Goal: Task Accomplishment & Management: Manage account settings

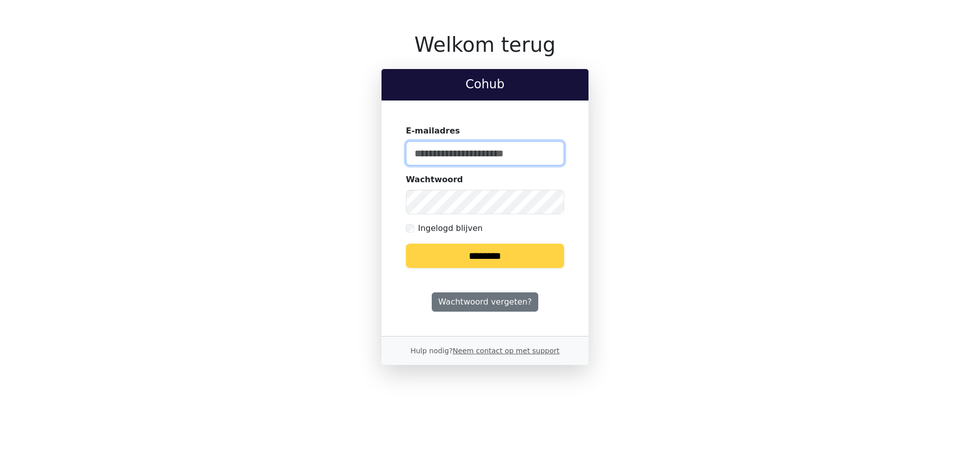
type input "**********"
click at [509, 252] on input "********" at bounding box center [485, 256] width 158 height 24
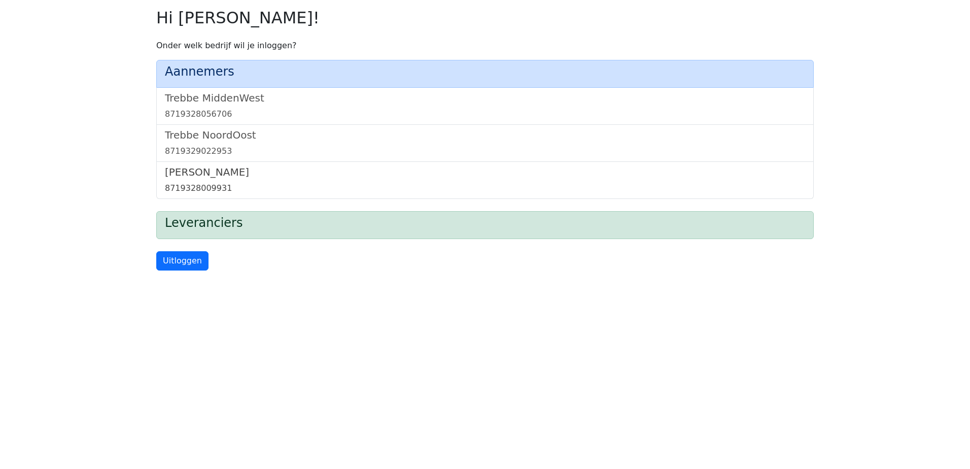
click at [211, 183] on div "8719328009931" at bounding box center [485, 188] width 640 height 12
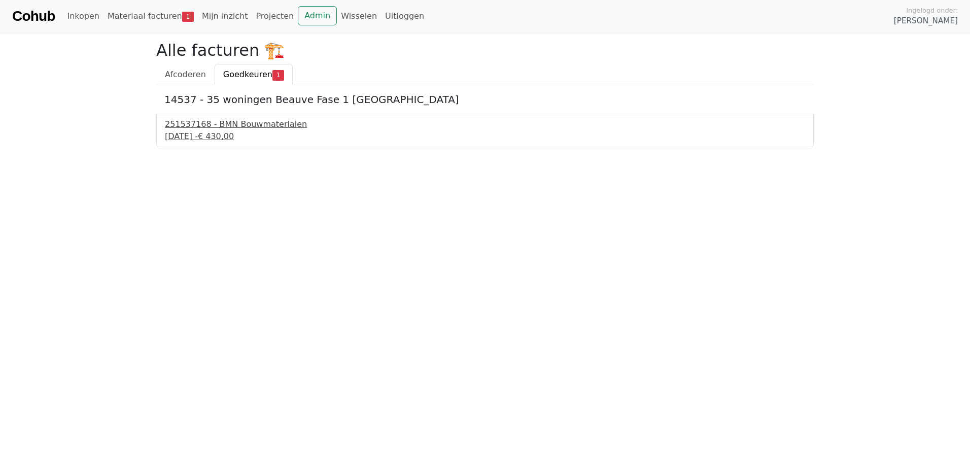
click at [234, 129] on div "251537168 - BMN Bouwmaterialen" at bounding box center [485, 124] width 640 height 12
click at [298, 15] on link "Admin" at bounding box center [317, 15] width 39 height 19
click at [337, 24] on link "Wisselen" at bounding box center [359, 16] width 44 height 20
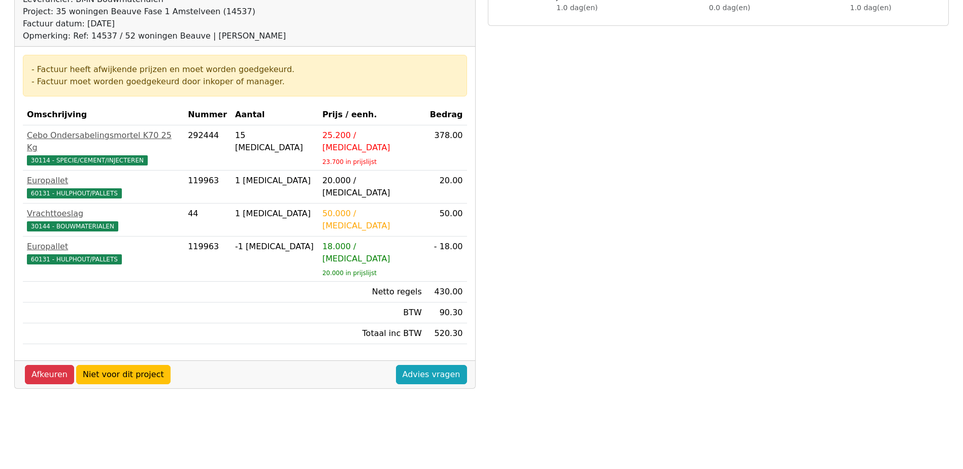
scroll to position [152, 0]
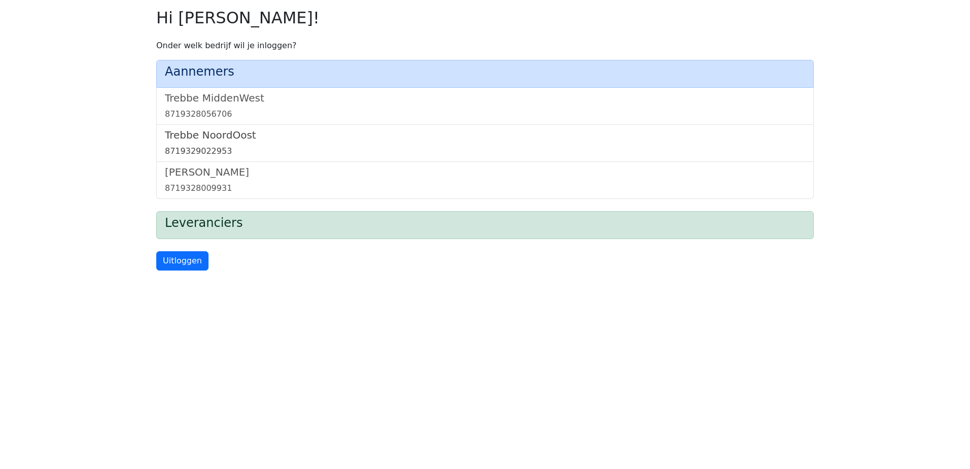
click at [219, 139] on h5 "Trebbe NoordOost" at bounding box center [485, 135] width 640 height 12
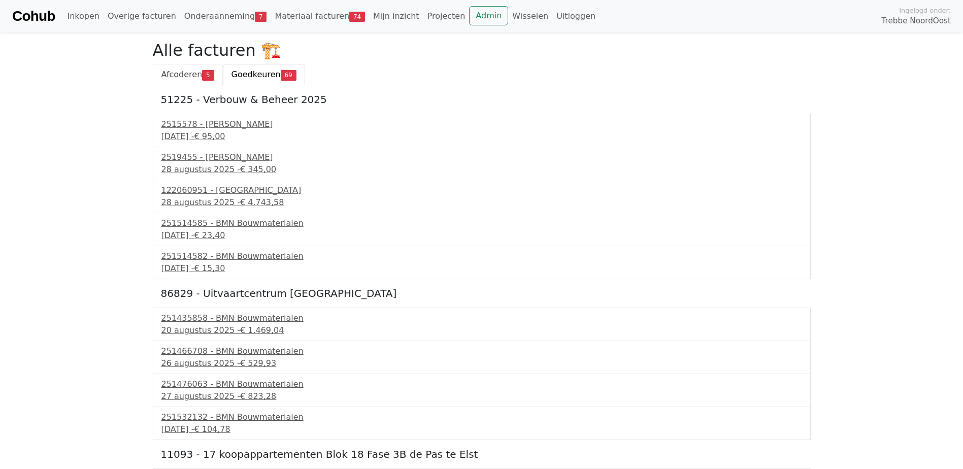
click at [195, 71] on span "Afcoderen" at bounding box center [181, 75] width 41 height 10
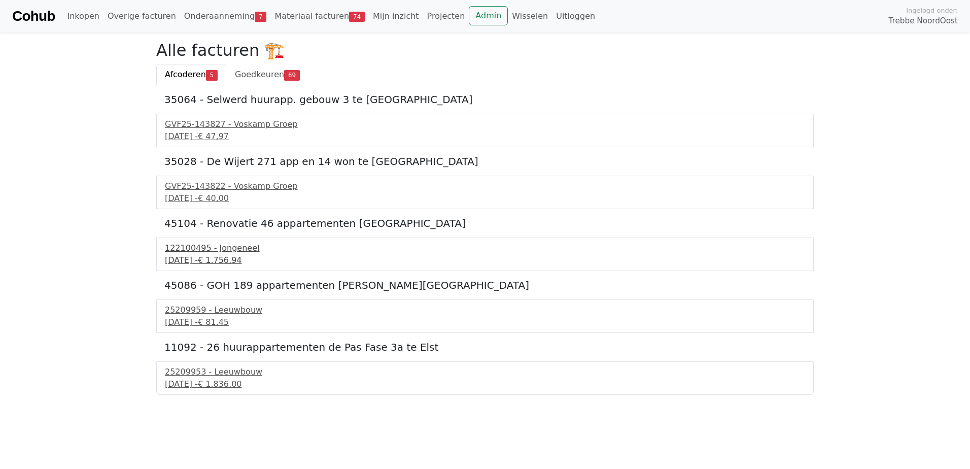
click at [232, 250] on div "122100495 - Jongeneel" at bounding box center [485, 248] width 640 height 12
click at [270, 76] on span "Goedkeuren" at bounding box center [259, 75] width 49 height 10
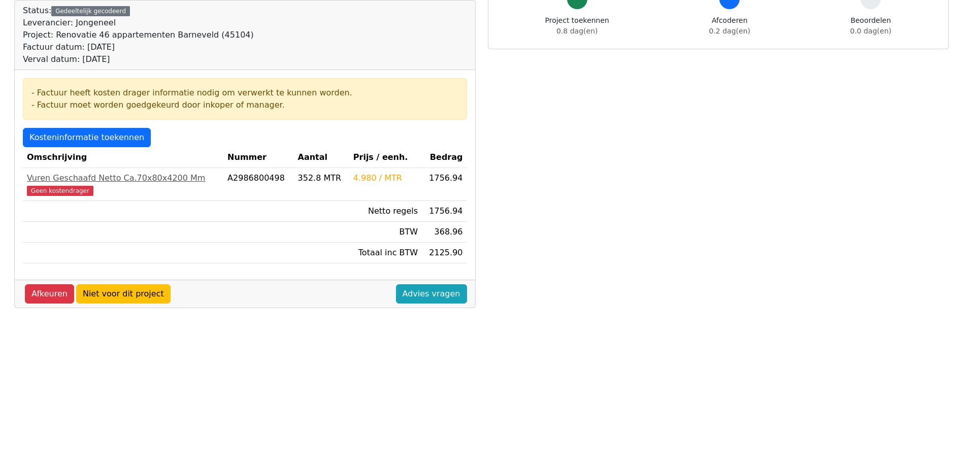
scroll to position [101, 0]
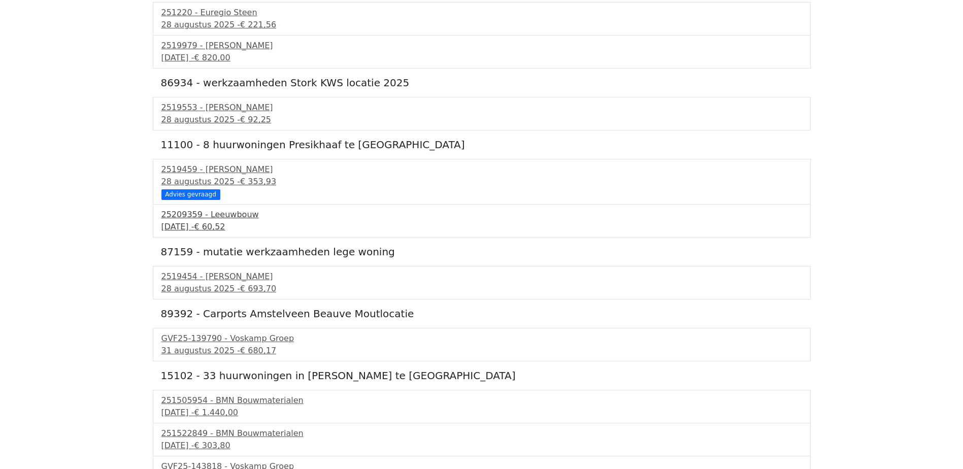
scroll to position [863, 0]
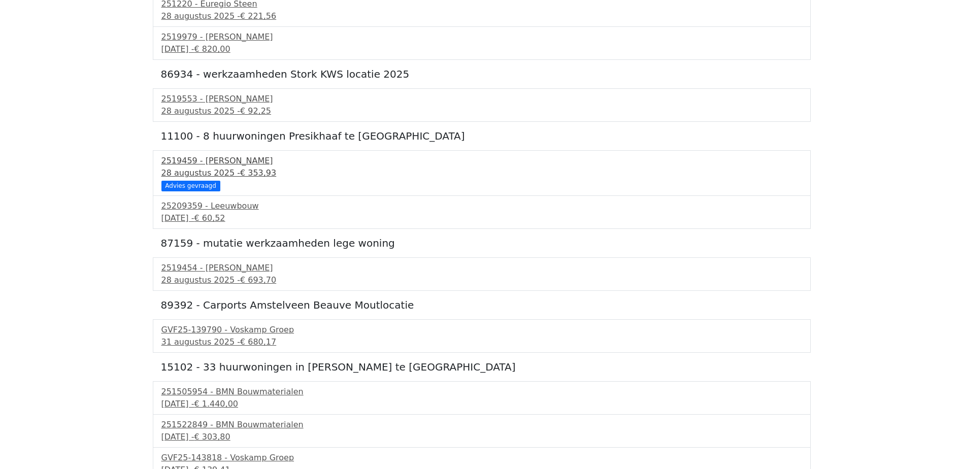
click at [240, 168] on span "€ 353,93" at bounding box center [258, 173] width 36 height 10
click at [235, 227] on div "25209359 - Leeuwbouw 4 september 2025 - € 60,52" at bounding box center [482, 212] width 658 height 33
click at [225, 218] on span "€ 60,52" at bounding box center [209, 218] width 31 height 10
click at [250, 169] on span "€ 353,93" at bounding box center [258, 173] width 36 height 10
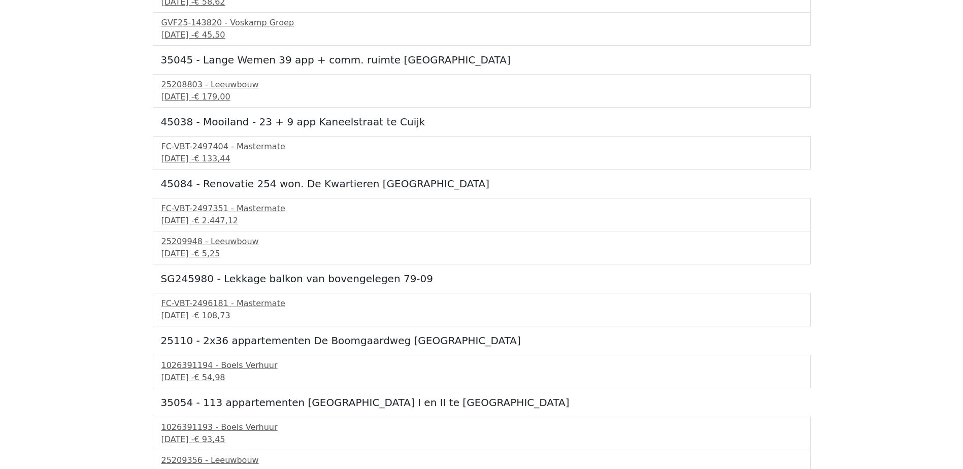
scroll to position [1471, 0]
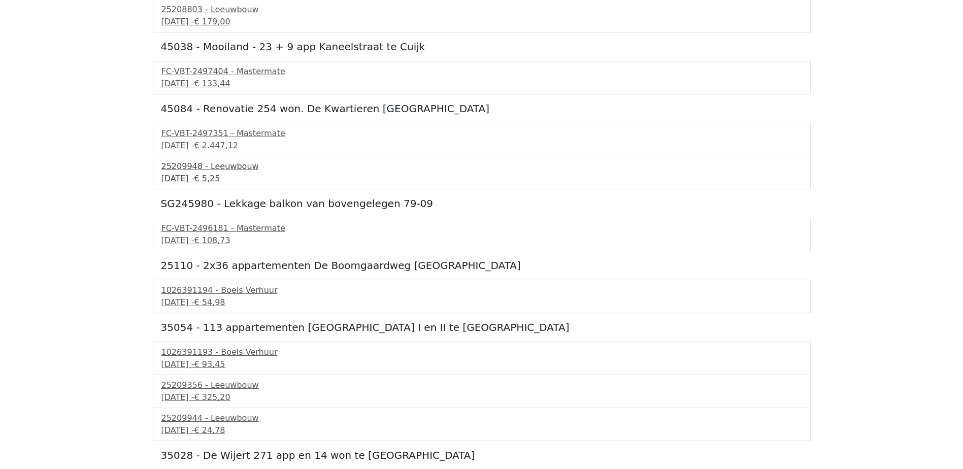
click at [220, 174] on span "€ 5,25" at bounding box center [207, 179] width 26 height 10
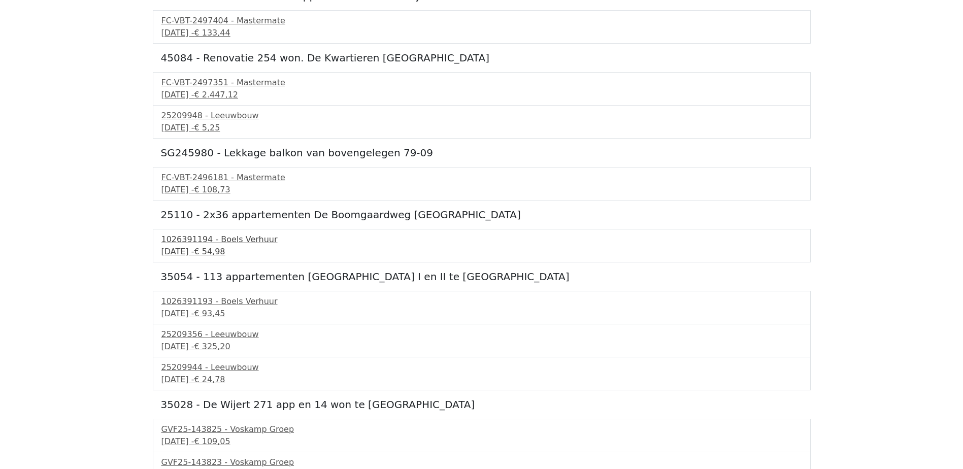
click at [239, 242] on div "1026391194 - Boels Verhuur" at bounding box center [481, 239] width 640 height 12
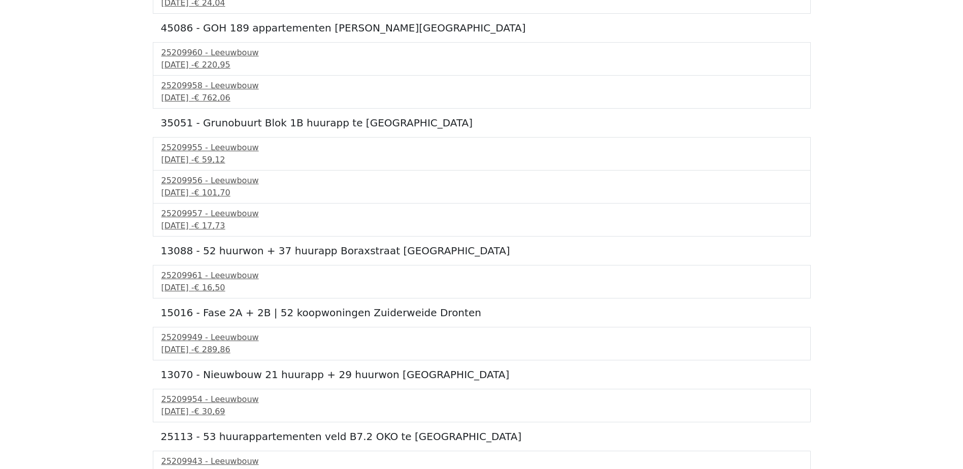
scroll to position [2743, 0]
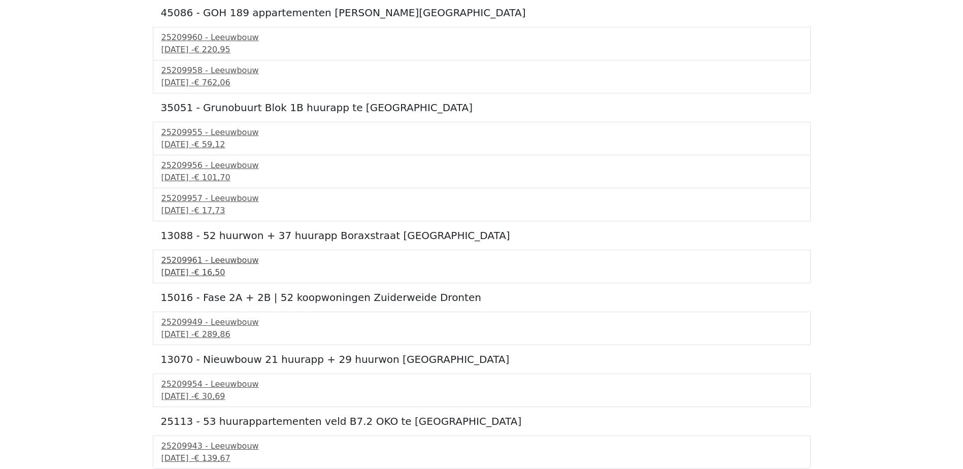
click at [231, 270] on div "5 september 2025 - € 16,50" at bounding box center [481, 272] width 640 height 12
click at [219, 326] on div "25209949 - Leeuwbouw" at bounding box center [481, 322] width 640 height 12
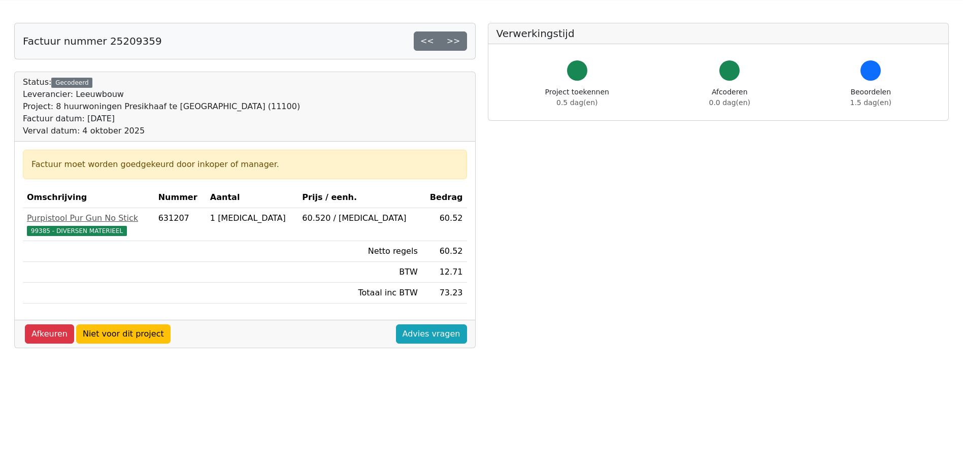
scroll to position [51, 0]
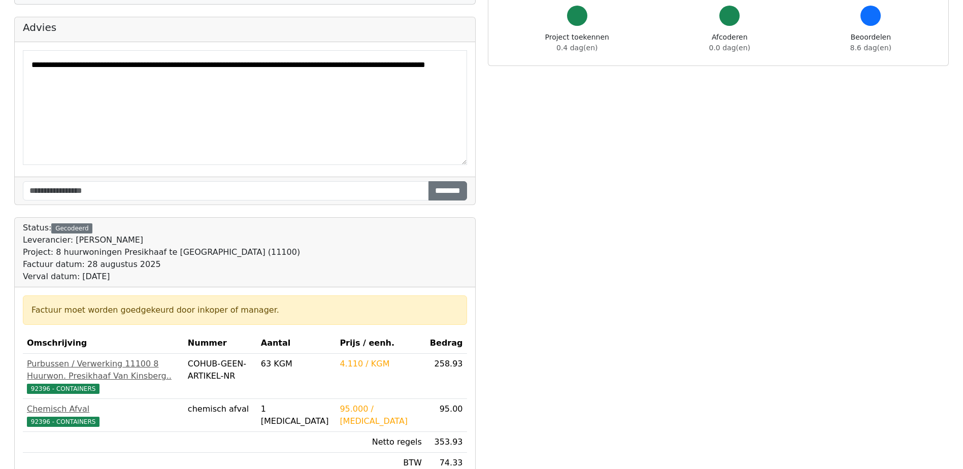
scroll to position [101, 0]
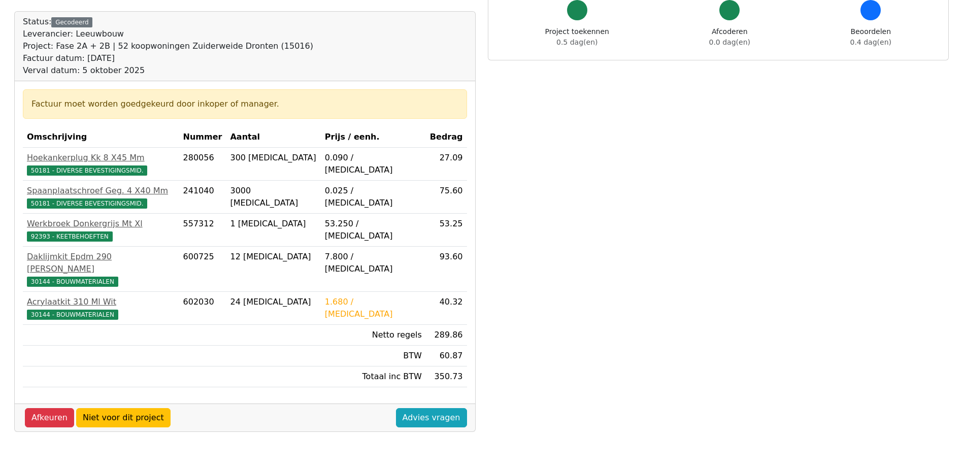
scroll to position [101, 0]
